Goal: Information Seeking & Learning: Learn about a topic

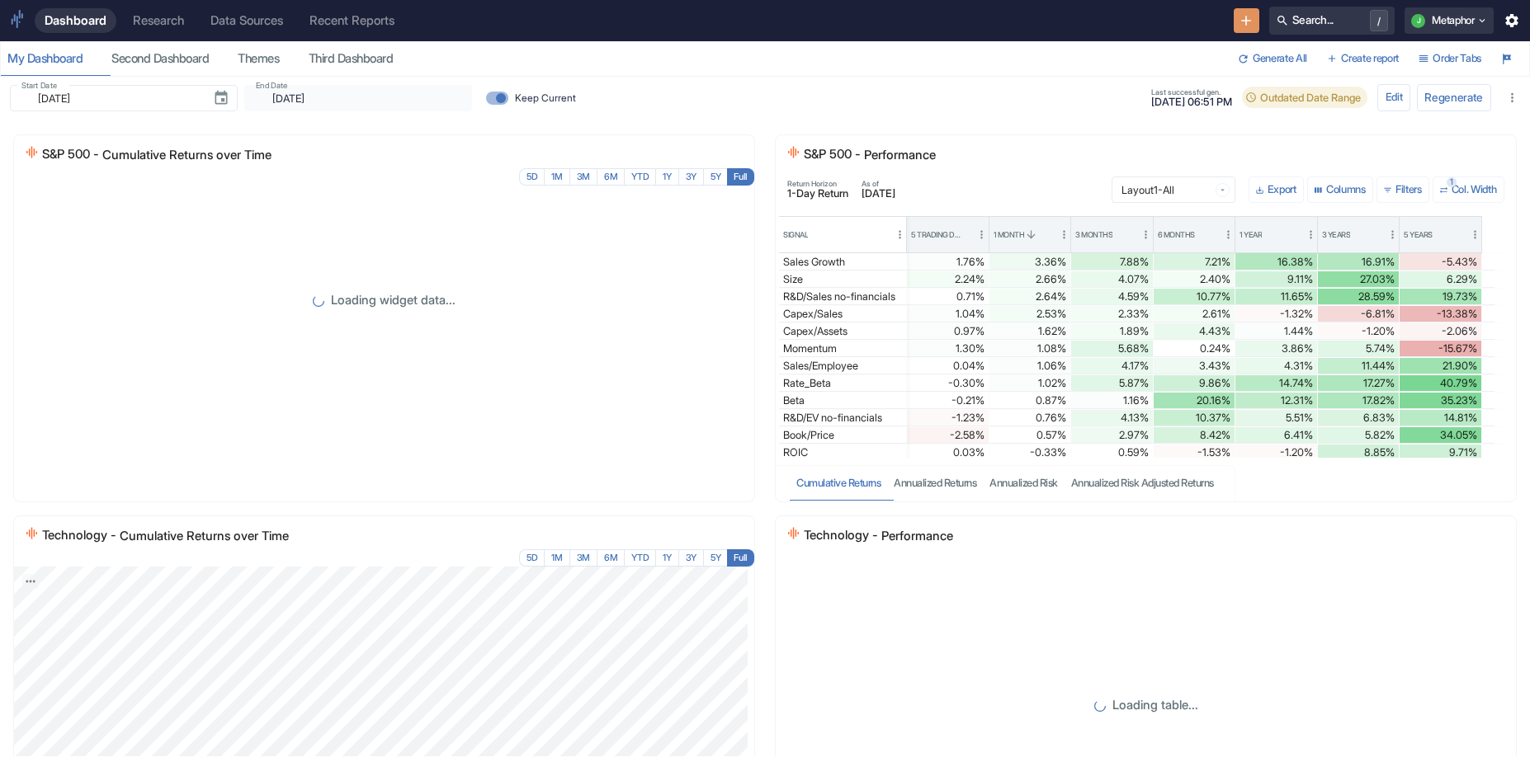
click at [374, 13] on div "Recent Reports" at bounding box center [351, 20] width 85 height 15
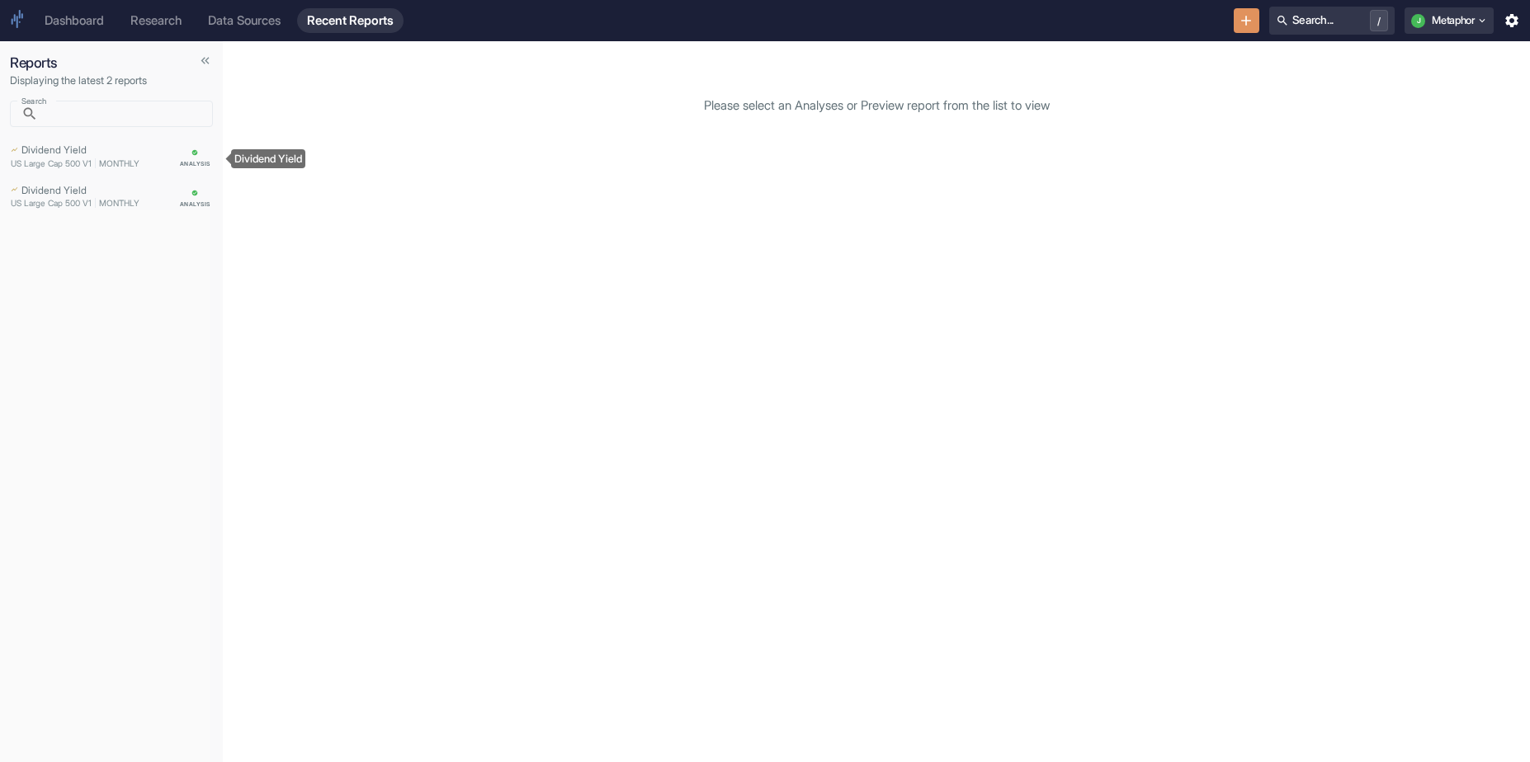
click at [107, 149] on div "Dividend Yield" at bounding box center [91, 148] width 160 height 17
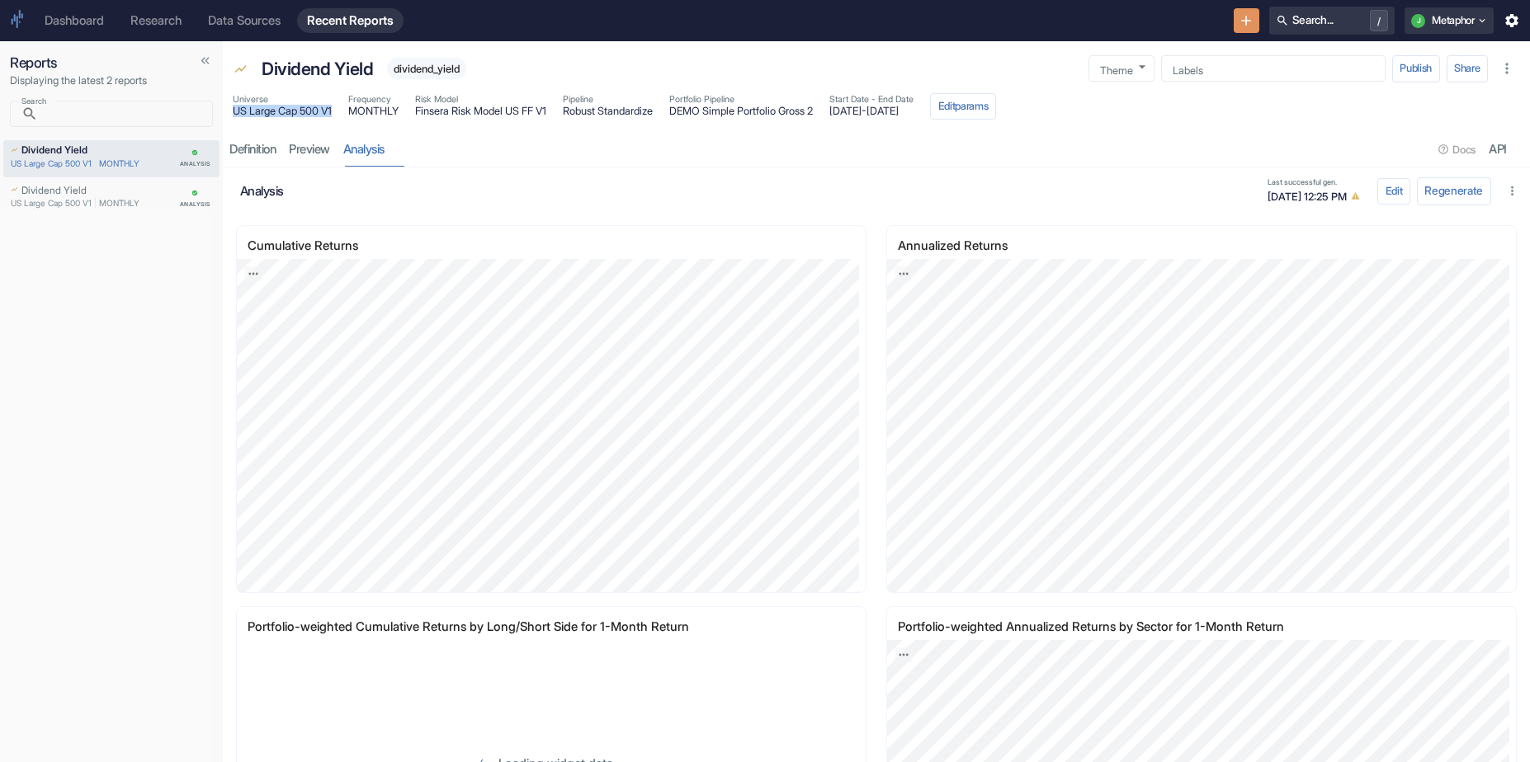
drag, startPoint x: 337, startPoint y: 109, endPoint x: 228, endPoint y: 108, distance: 108.9
click at [228, 108] on div "Universe US Large Cap 500 V1 Frequency MONTHLY Risk Model Finsera Risk Model US…" at bounding box center [876, 108] width 1307 height 36
copy span "US Large Cap 500 V1"
click at [1316, 29] on button "Search... /" at bounding box center [1331, 21] width 125 height 28
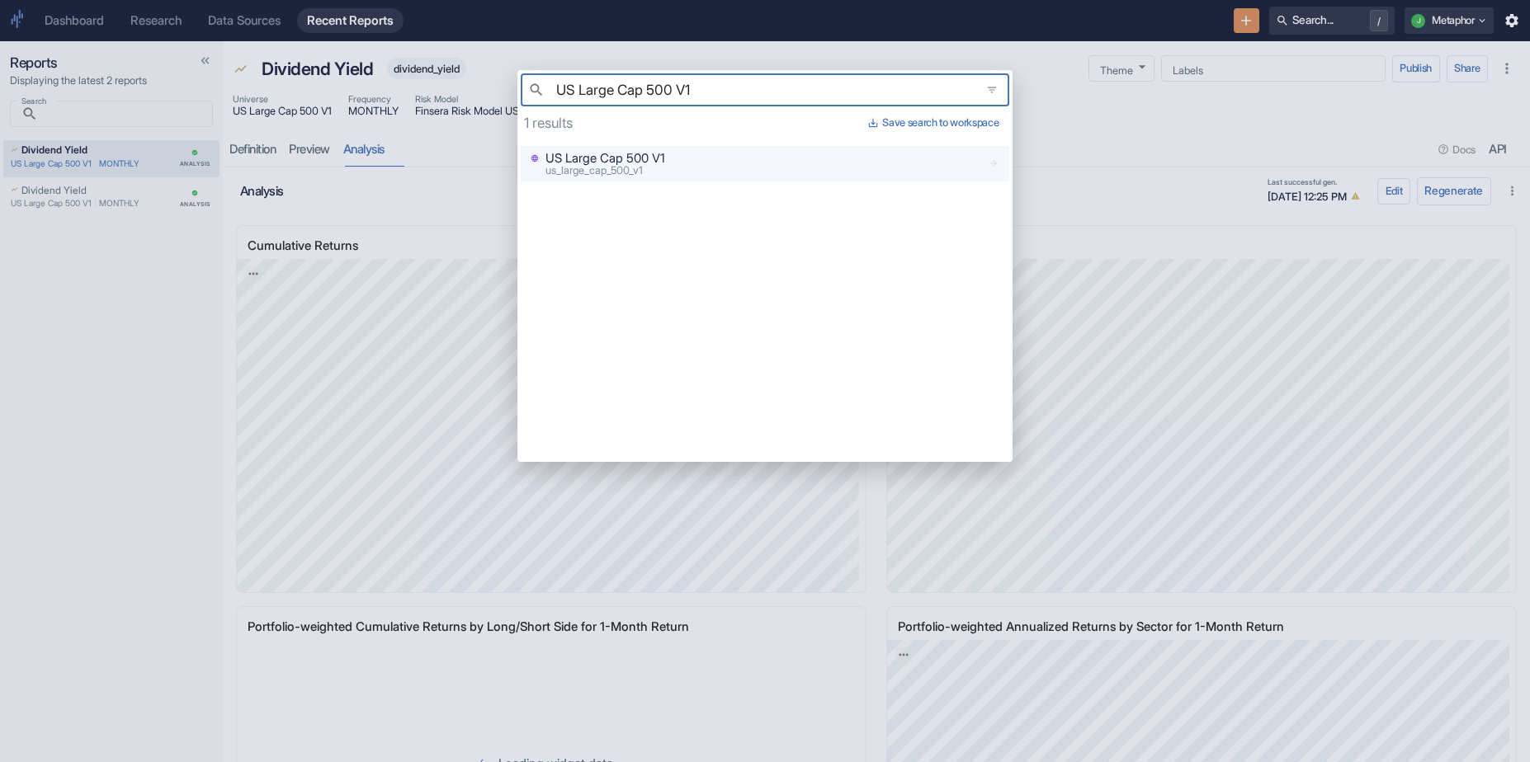
click at [661, 167] on p "US Large Cap 500 V1" at bounding box center [605, 158] width 120 height 18
type input "US Large Cap 500 V1"
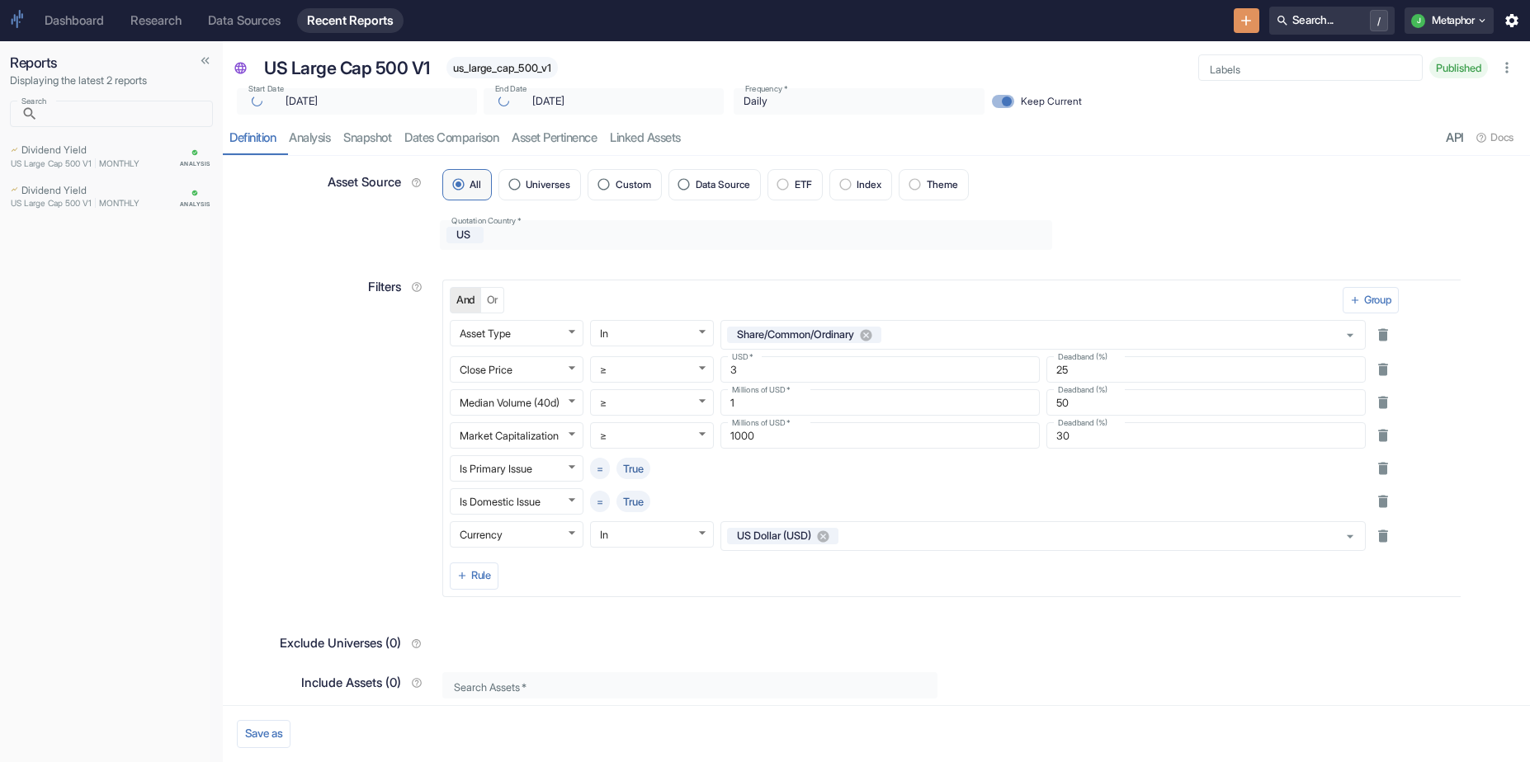
type input "[DATE]"
click at [309, 137] on link "analysis" at bounding box center [309, 138] width 54 height 34
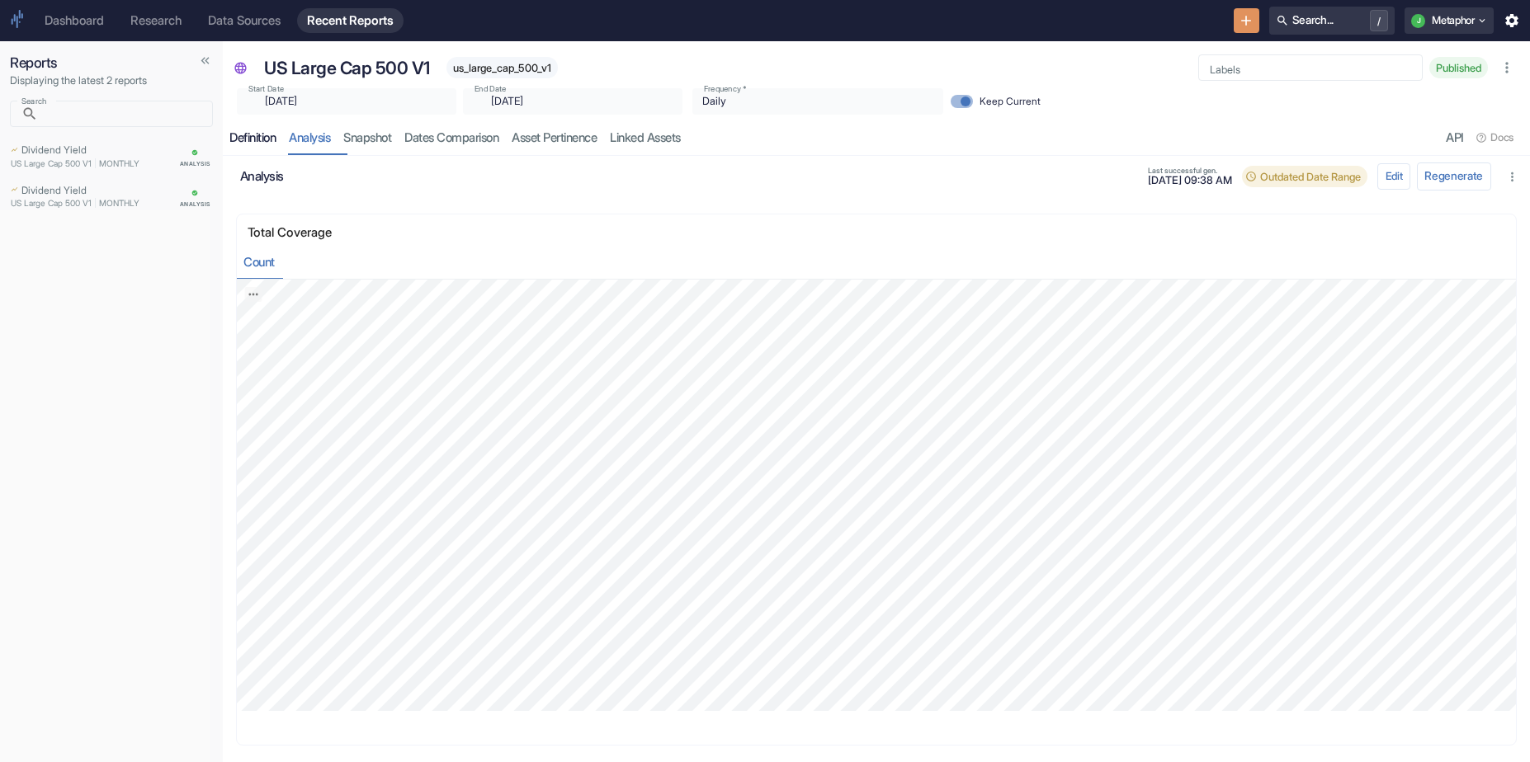
click at [257, 128] on link "Definition" at bounding box center [252, 138] width 59 height 34
